Goal: Entertainment & Leisure: Consume media (video, audio)

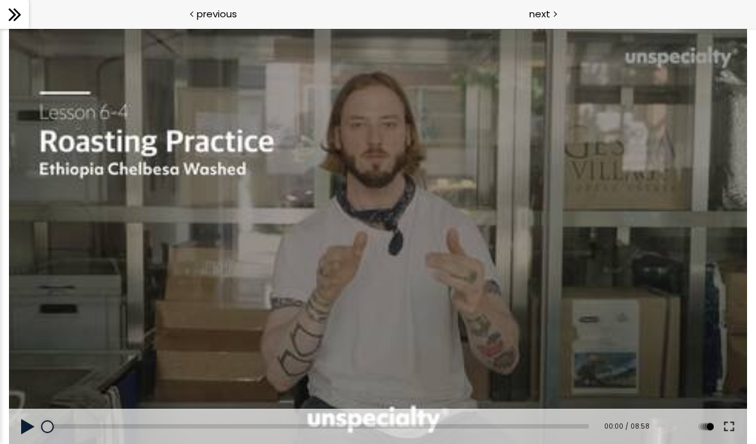
click at [24, 22] on icon at bounding box center [14, 14] width 19 height 19
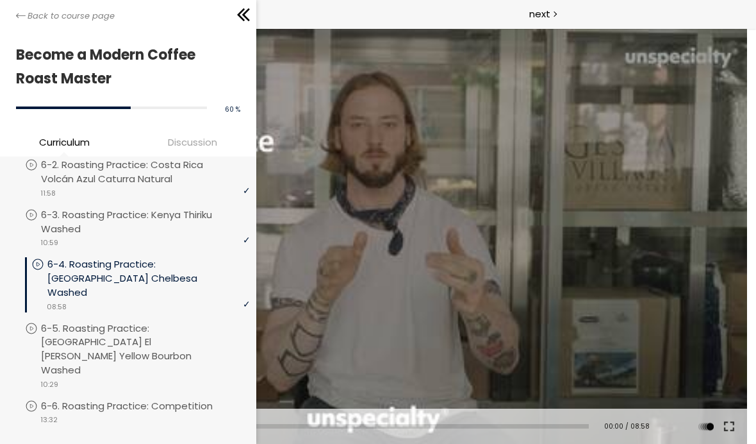
scroll to position [792, 0]
click at [98, 261] on p "6-4. Roasting Practice: [GEOGRAPHIC_DATA] Chelbesa Washed" at bounding box center [148, 277] width 203 height 42
click at [367, 243] on div at bounding box center [378, 235] width 738 height 415
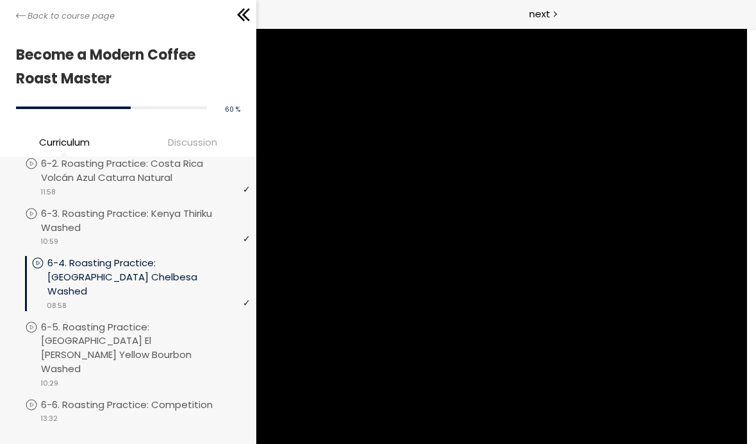
click at [244, 24] on icon at bounding box center [243, 14] width 19 height 19
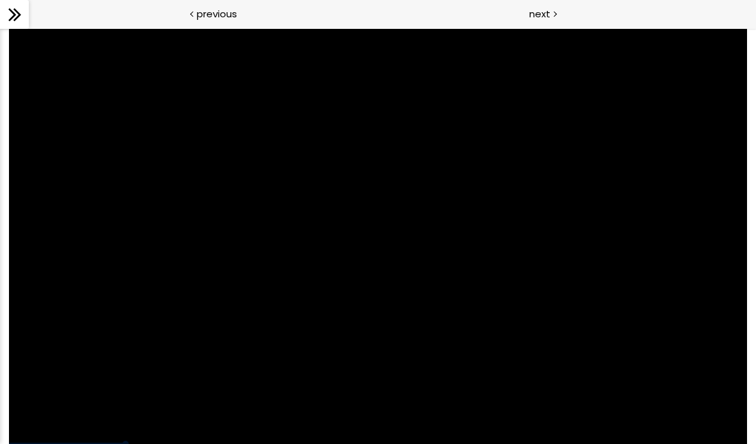
click at [252, 414] on div at bounding box center [378, 235] width 738 height 415
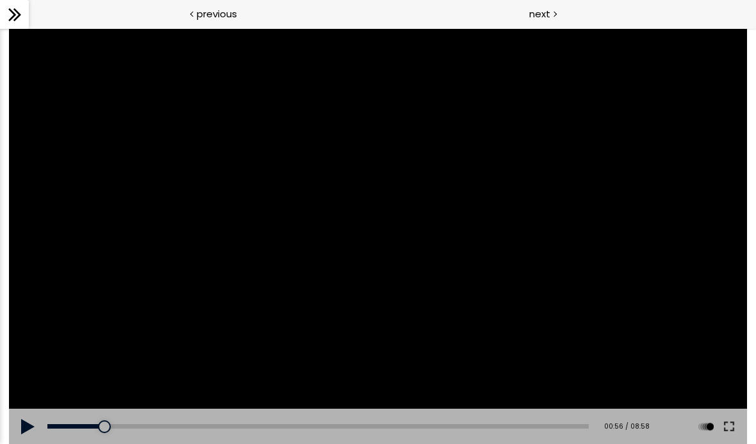
click at [105, 425] on div "00:56" at bounding box center [318, 426] width 542 height 4
click at [88, 424] on div "00:22" at bounding box center [318, 426] width 542 height 4
click at [22, 431] on button at bounding box center [28, 426] width 38 height 36
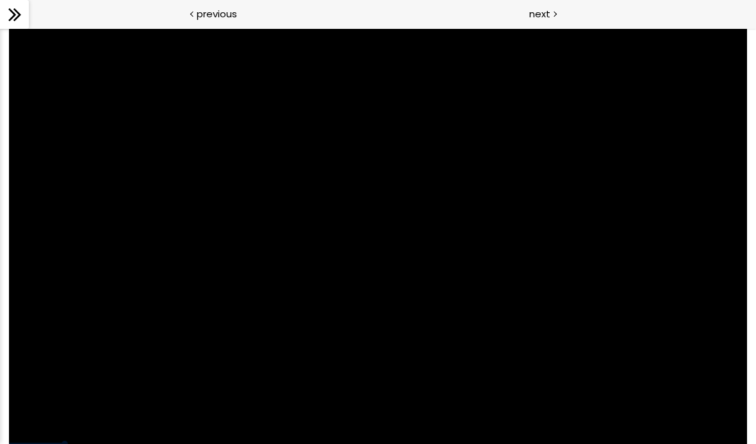
click at [22, 431] on div at bounding box center [378, 235] width 738 height 415
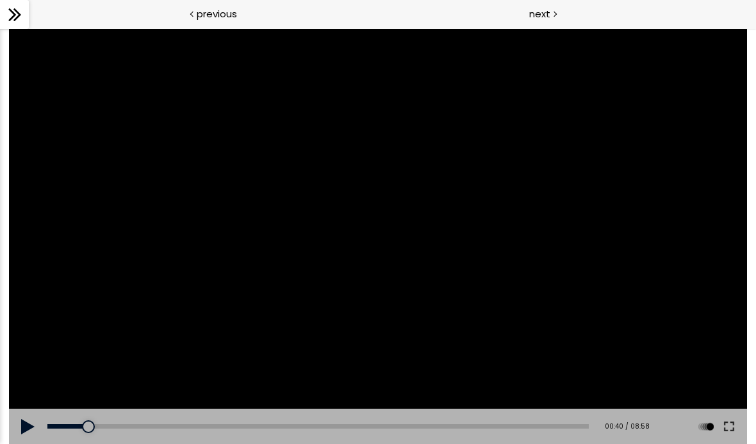
click at [440, 279] on div at bounding box center [378, 235] width 738 height 415
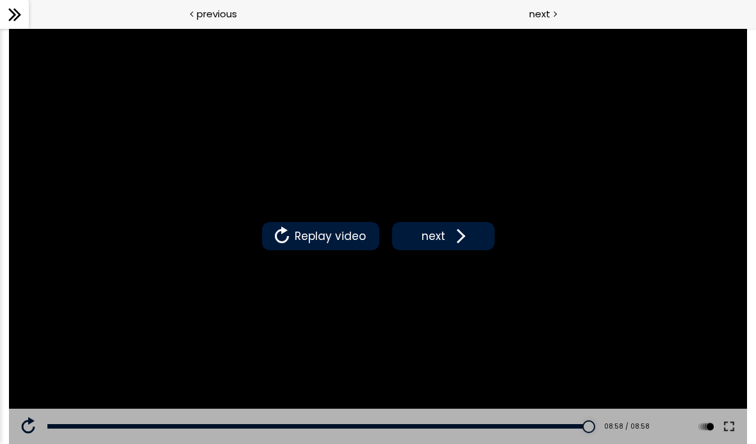
click at [18, 21] on icon at bounding box center [14, 14] width 19 height 19
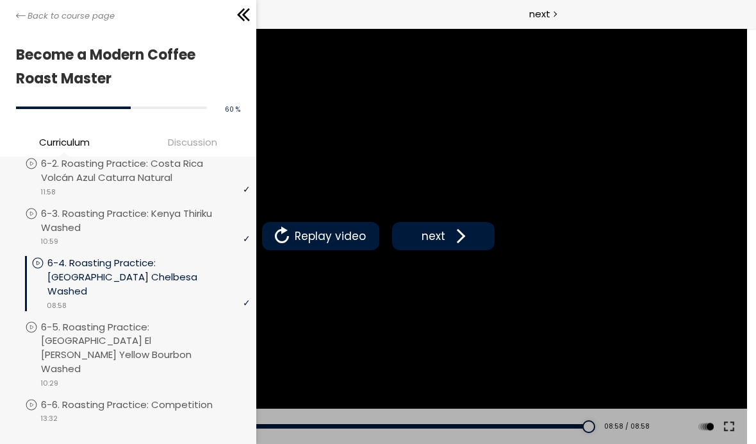
click at [174, 320] on p "6-5. Roasting Practice: [GEOGRAPHIC_DATA] El [PERSON_NAME] Yellow Bourbon Washed" at bounding box center [145, 348] width 209 height 56
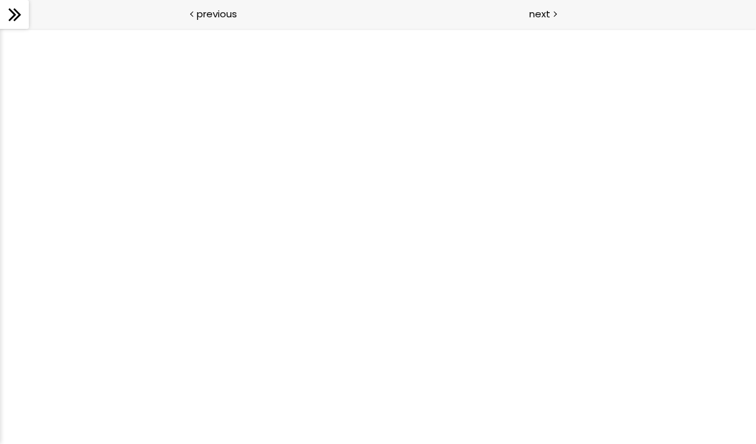
click at [19, 17] on icon at bounding box center [14, 14] width 19 height 19
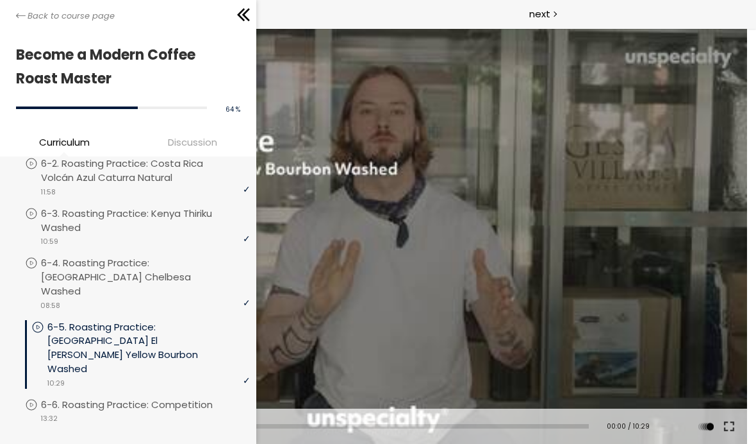
click at [419, 264] on div "[Notice] Next to the "PR-5648" label in the upper right corner, it says [Guatem…" at bounding box center [378, 235] width 738 height 415
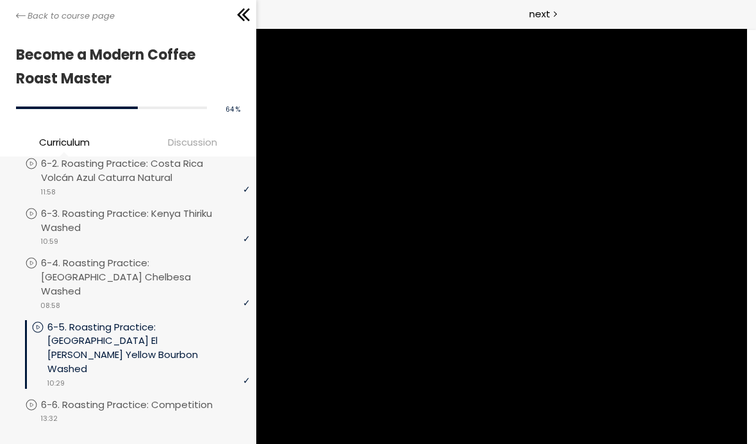
click at [247, 13] on icon at bounding box center [243, 14] width 19 height 19
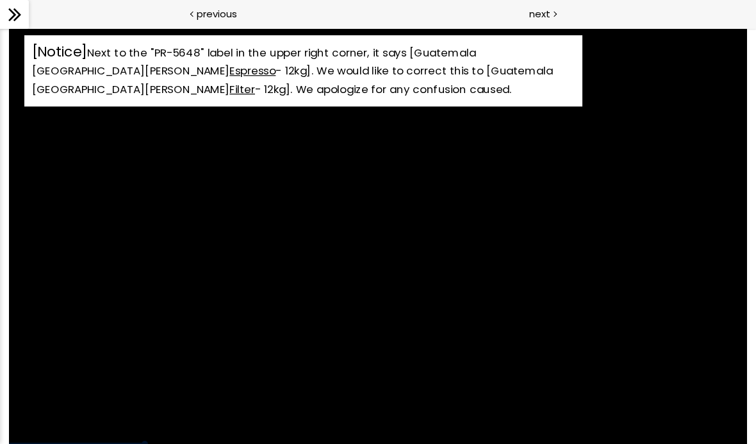
click at [295, 306] on div "[Notice] Next to the "PR-5648" label in the upper right corner, it says [Guatem…" at bounding box center [378, 235] width 738 height 415
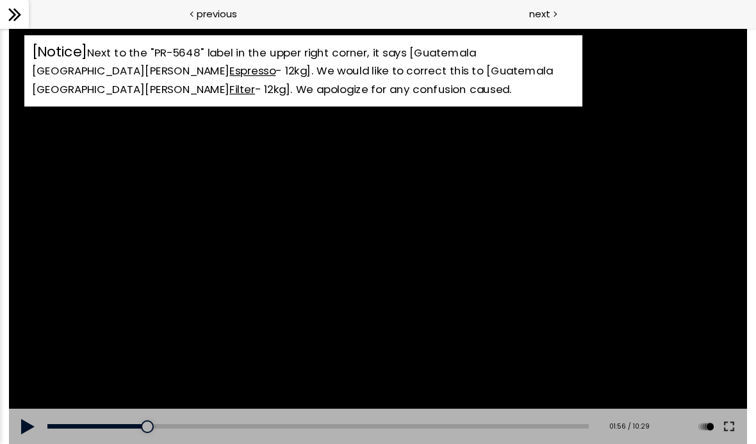
click at [46, 418] on button at bounding box center [28, 426] width 38 height 36
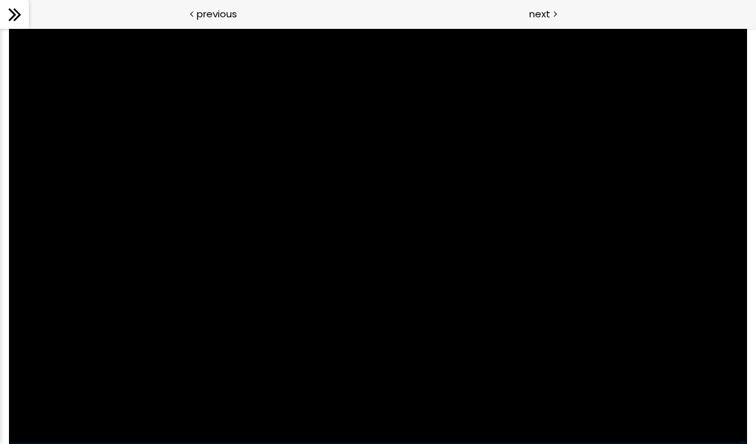
click at [465, 340] on div "[Notice] Next to the "PR-5648" label in the upper right corner, it says [Guatem…" at bounding box center [378, 235] width 738 height 415
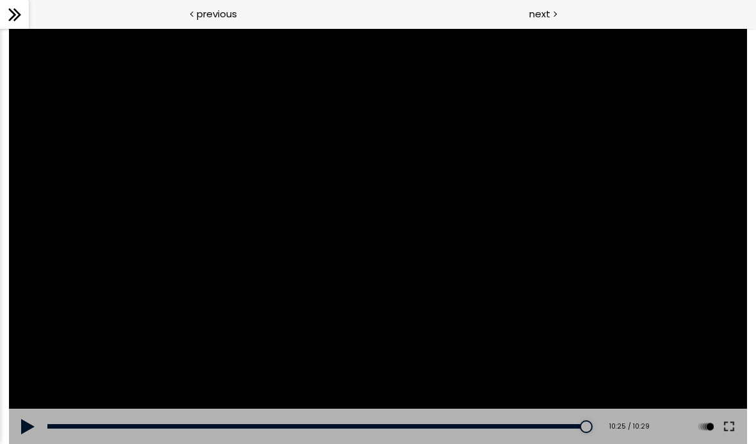
click at [583, 424] on div "00:00" at bounding box center [318, 426] width 542 height 4
click at [581, 421] on div "Add chapter 09:53" at bounding box center [318, 426] width 542 height 36
click at [33, 430] on button at bounding box center [28, 426] width 38 height 36
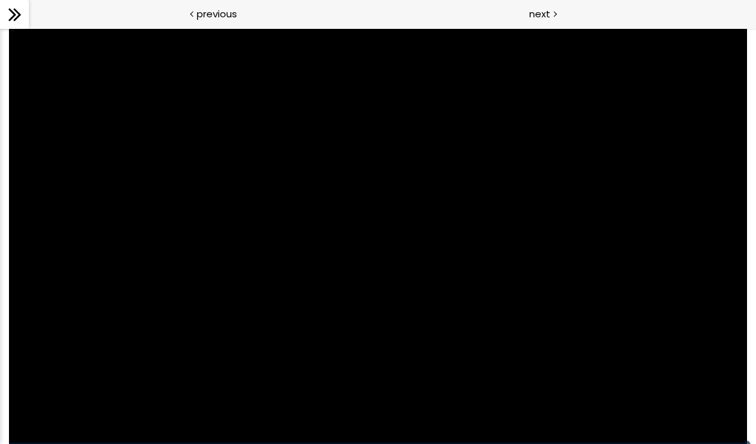
click at [9, 13] on icon at bounding box center [14, 14] width 19 height 19
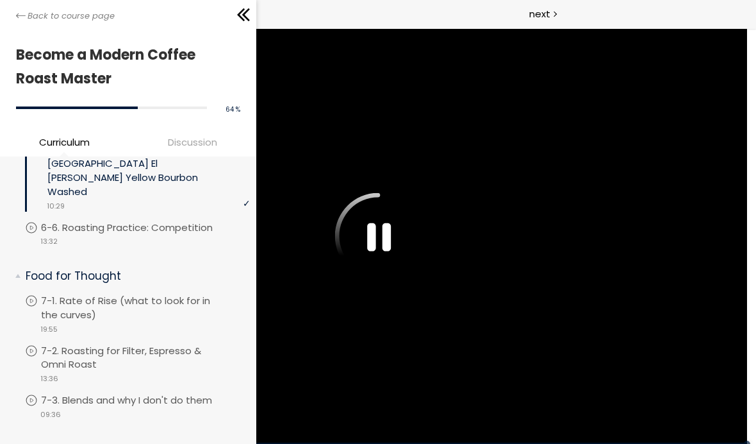
scroll to position [974, 0]
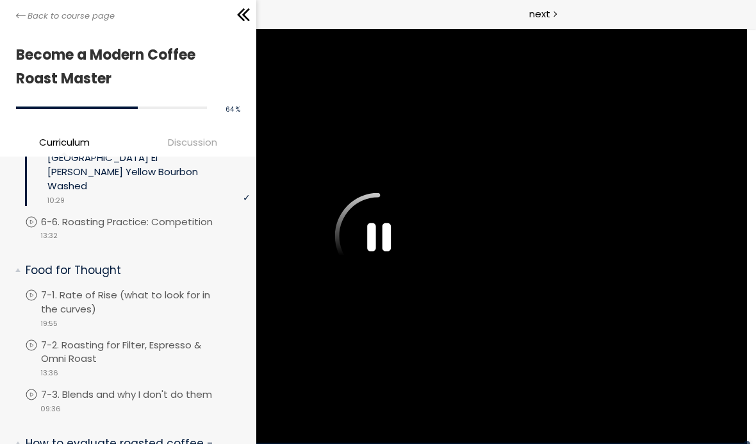
click at [172, 228] on div "video 13:32" at bounding box center [137, 234] width 225 height 13
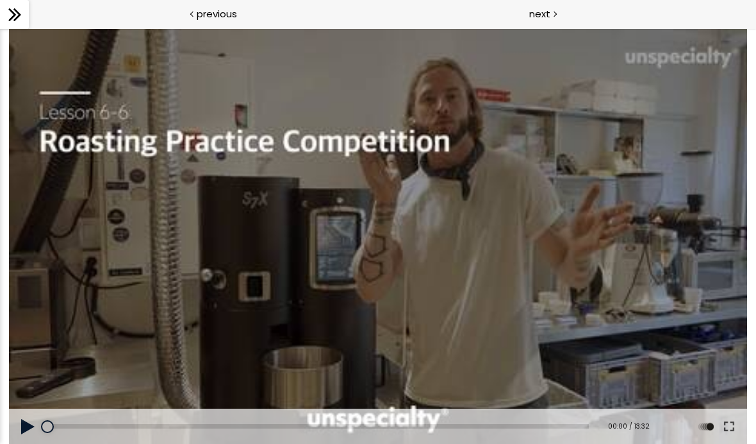
click at [31, 424] on button at bounding box center [28, 426] width 38 height 36
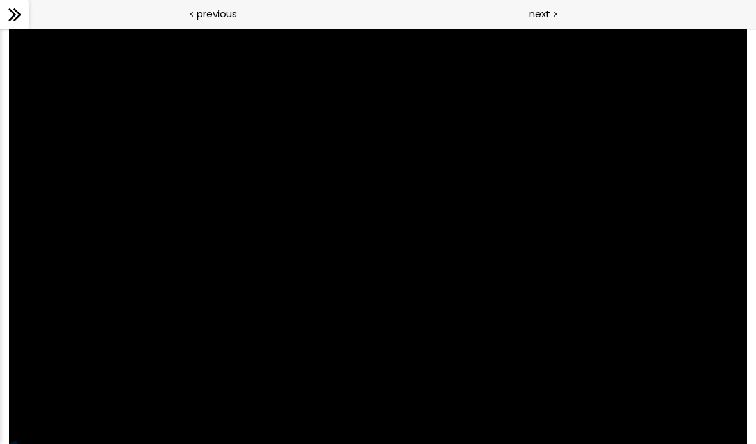
click at [392, 304] on div at bounding box center [378, 235] width 738 height 415
